Goal: Information Seeking & Learning: Learn about a topic

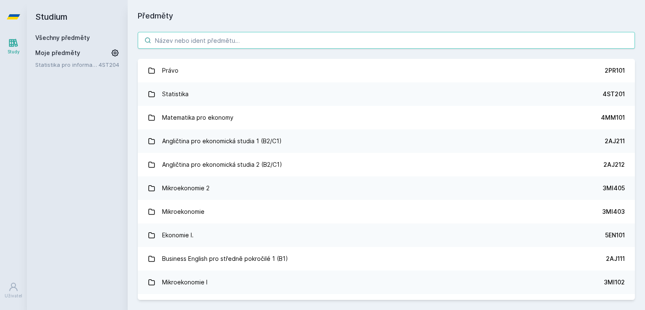
click at [282, 34] on input "search" at bounding box center [386, 40] width 497 height 17
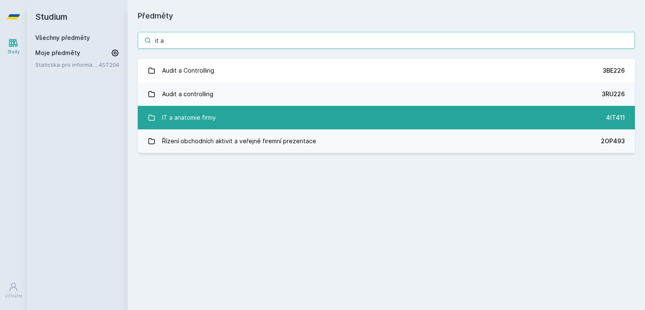
type input "it a"
click at [318, 125] on link "IT a anatomie firmy 4IT411" at bounding box center [386, 118] width 497 height 24
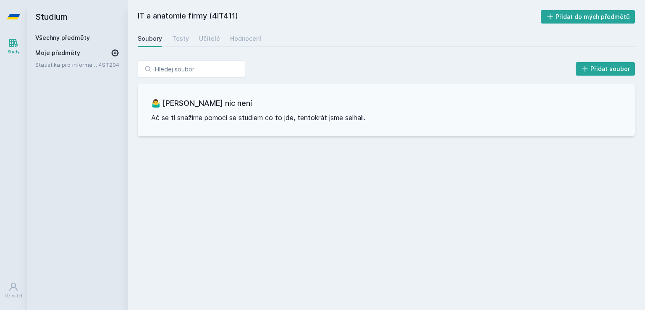
click at [158, 27] on div "IT a anatomie firmy (4IT411) Přidat do mých předmětů [GEOGRAPHIC_DATA] Testy Uč…" at bounding box center [386, 155] width 497 height 290
click at [195, 47] on div "IT a anatomie firmy (4IT411) Přidat do mých předmětů [GEOGRAPHIC_DATA] Testy Uč…" at bounding box center [386, 155] width 497 height 290
click at [191, 40] on div "Soubory Testy Učitelé Hodnocení" at bounding box center [386, 38] width 497 height 17
click at [181, 39] on div "Testy" at bounding box center [180, 38] width 17 height 8
click at [211, 38] on div "Učitelé" at bounding box center [209, 38] width 21 height 8
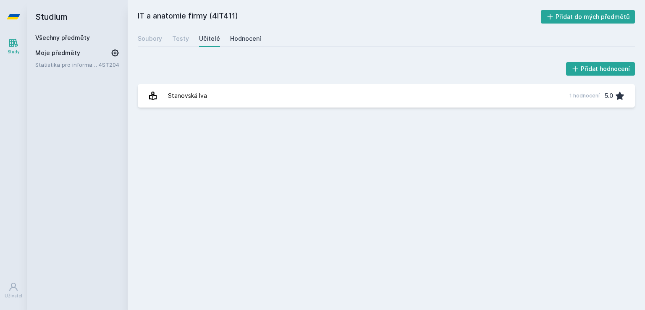
click at [238, 38] on div "Hodnocení" at bounding box center [245, 38] width 31 height 8
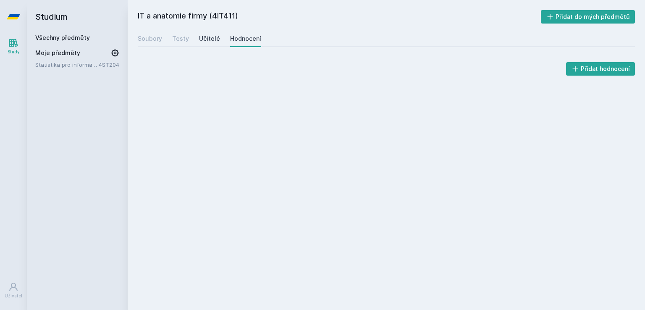
click at [215, 39] on div "Učitelé" at bounding box center [209, 38] width 21 height 8
